Goal: Find specific page/section

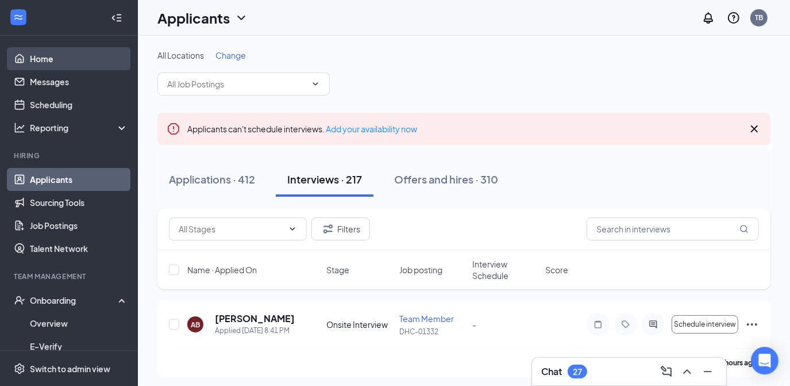
click at [53, 62] on link "Home" at bounding box center [79, 58] width 98 height 23
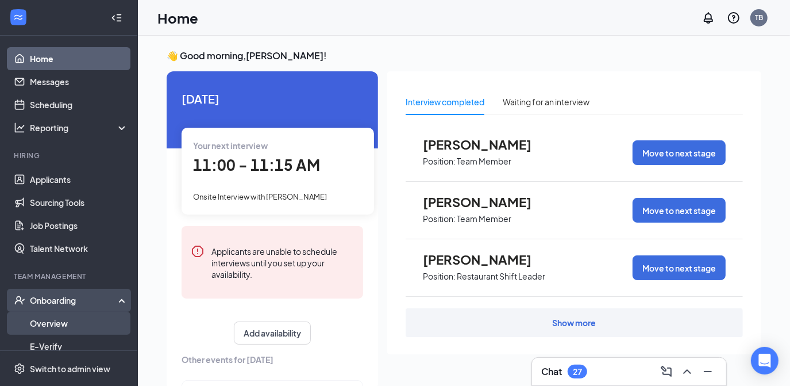
click at [53, 322] on link "Overview" at bounding box center [79, 322] width 98 height 23
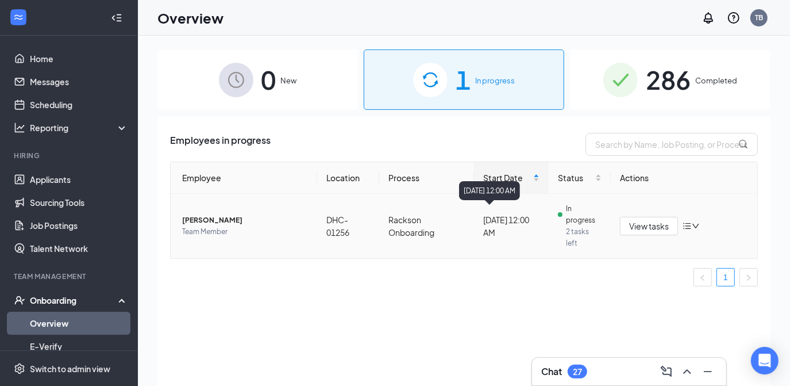
click at [527, 228] on div "[DATE] 12:00 AM" at bounding box center [511, 225] width 56 height 25
click at [306, 83] on div "0 New" at bounding box center [257, 79] width 201 height 60
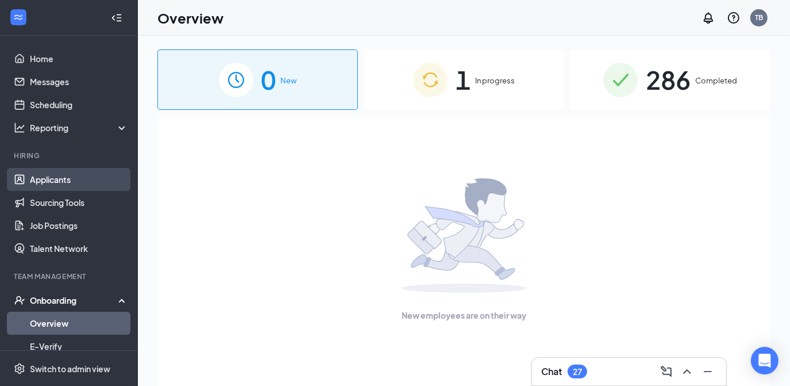
click at [69, 180] on link "Applicants" at bounding box center [79, 179] width 98 height 23
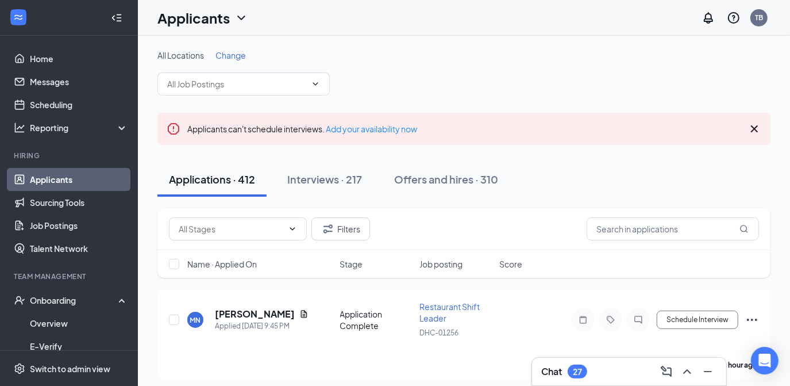
click at [236, 14] on icon "ChevronDown" at bounding box center [241, 18] width 14 height 14
click at [680, 232] on input "text" at bounding box center [673, 228] width 172 height 23
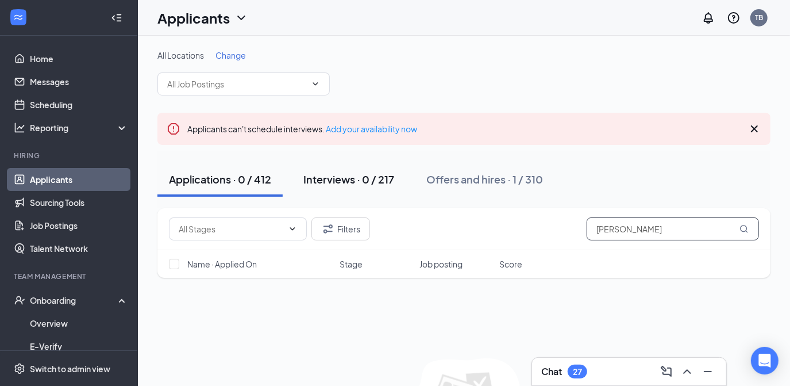
type input "[PERSON_NAME]"
click at [354, 181] on div "Interviews · 0 / 217" at bounding box center [348, 179] width 91 height 14
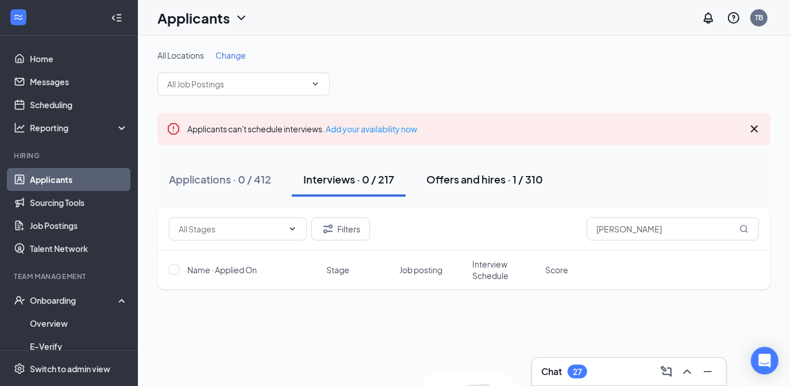
click at [472, 186] on div "Offers and hires · 1 / 310" at bounding box center [484, 179] width 117 height 14
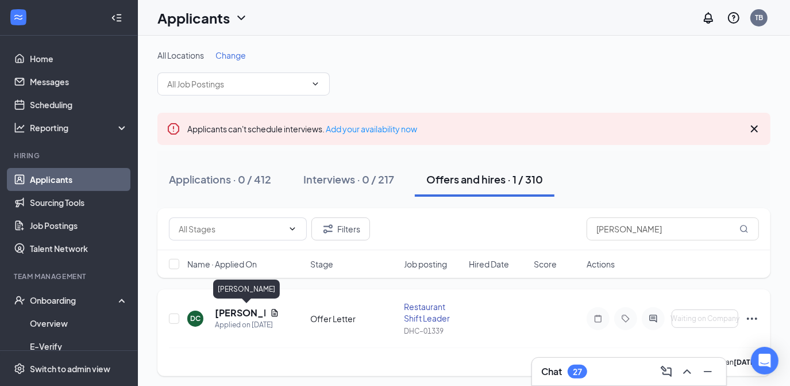
click at [246, 314] on h5 "[PERSON_NAME]" at bounding box center [240, 312] width 51 height 13
